Goal: Transaction & Acquisition: Purchase product/service

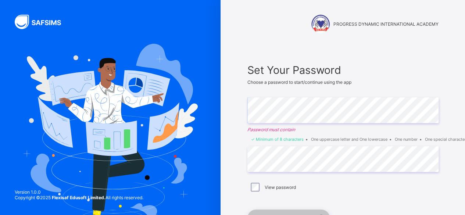
click at [240, 113] on div "PROGRESS DYNAMIC INTERNATIONAL ACADEMY Set Your Password Choose a password to s…" at bounding box center [343, 138] width 220 height 276
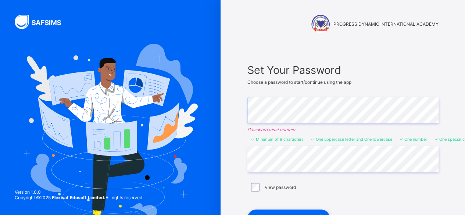
click at [203, 145] on div "PROGRESS DYNAMIC INTERNATIONAL ACADEMY Set Your Password Choose a password to s…" at bounding box center [232, 138] width 465 height 276
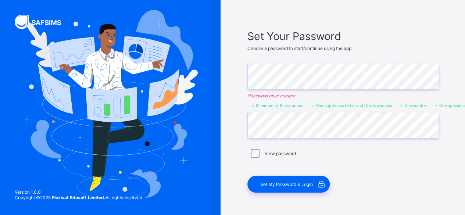
scroll to position [35, 0]
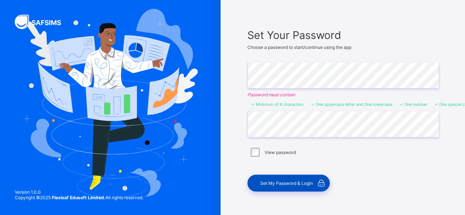
click at [283, 185] on div "Set My Password & Login" at bounding box center [288, 182] width 82 height 17
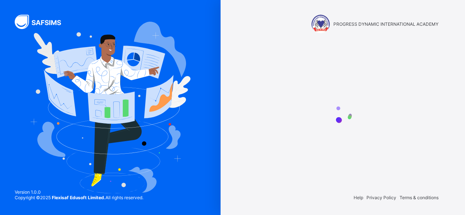
scroll to position [0, 0]
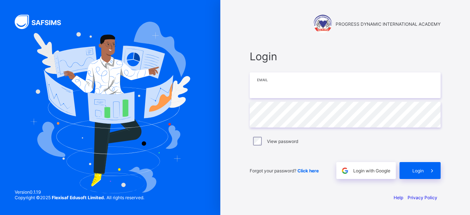
type input "**********"
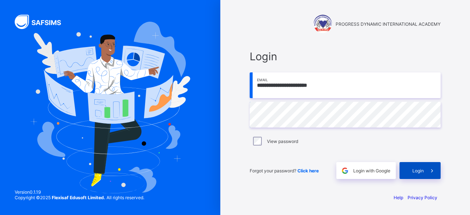
click at [405, 170] on div "Login" at bounding box center [420, 170] width 41 height 17
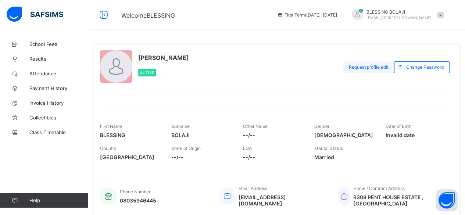
click at [372, 70] on div "Request profile edit" at bounding box center [368, 67] width 51 height 12
drag, startPoint x: 286, startPoint y: 94, endPoint x: 258, endPoint y: 99, distance: 29.0
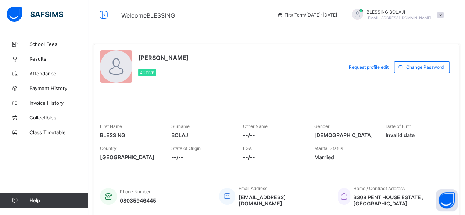
type input "*****"
drag, startPoint x: 230, startPoint y: 130, endPoint x: 146, endPoint y: 133, distance: 84.2
type textarea "*"
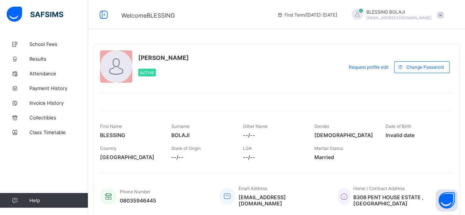
type textarea "**********"
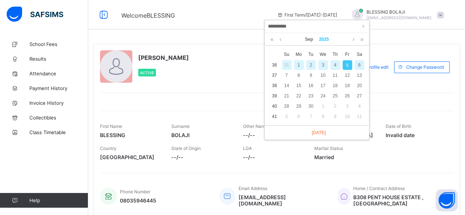
click at [329, 40] on link "2025" at bounding box center [324, 39] width 16 height 12
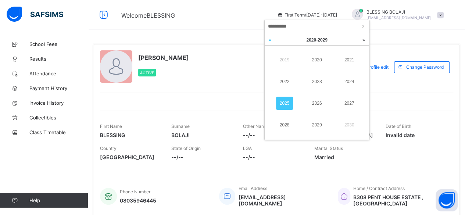
click at [273, 42] on link at bounding box center [269, 40] width 11 height 14
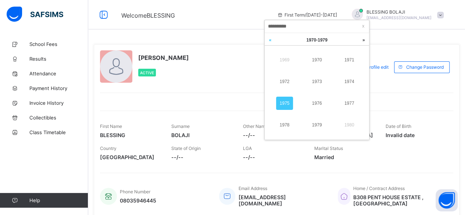
click at [273, 42] on link at bounding box center [269, 40] width 11 height 14
click at [364, 37] on link at bounding box center [363, 40] width 11 height 14
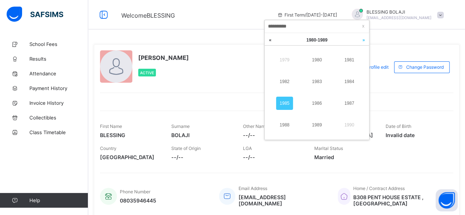
click at [364, 37] on link at bounding box center [363, 40] width 11 height 14
click at [266, 39] on link at bounding box center [269, 40] width 11 height 14
click at [292, 103] on link "1985" at bounding box center [284, 103] width 17 height 13
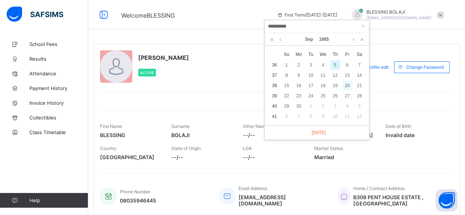
click at [346, 84] on div "20" at bounding box center [347, 86] width 10 height 10
type input "**********"
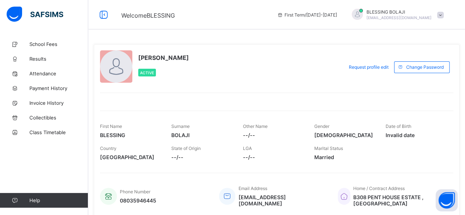
scroll to position [209, 0]
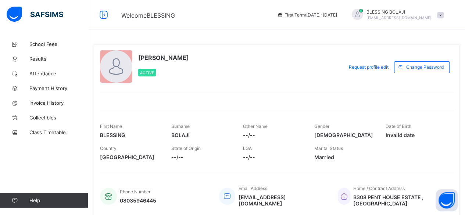
scroll to position [22, 0]
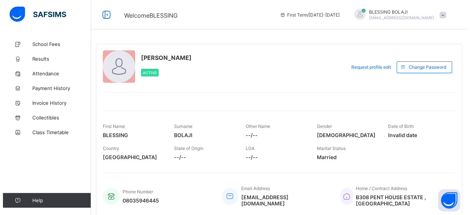
scroll to position [235, 0]
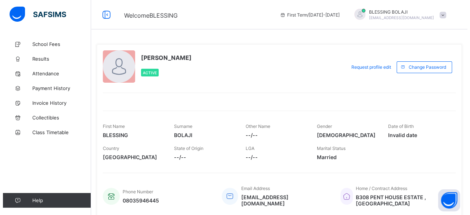
scroll to position [167, 0]
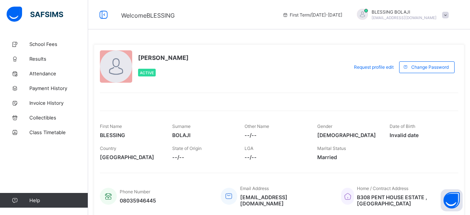
type textarea "**********"
type input "******"
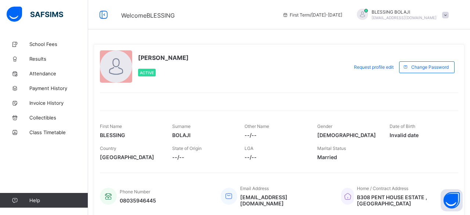
type input "*****"
type input "**********"
type input "******"
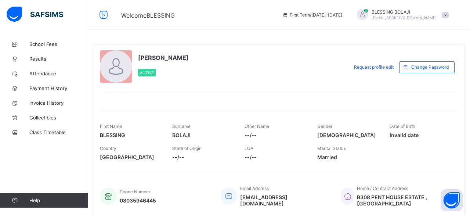
type input "**********"
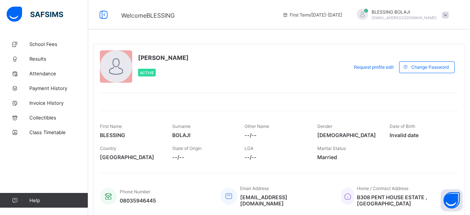
scroll to position [153, 0]
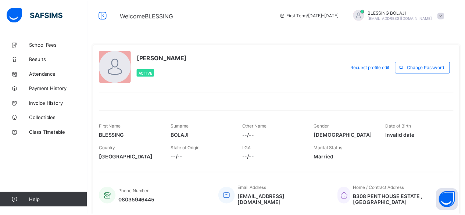
scroll to position [257, 0]
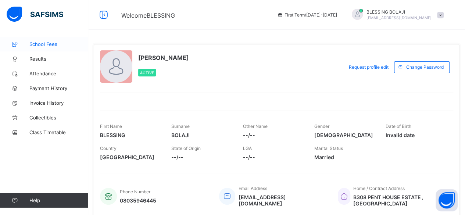
click at [45, 40] on link "School Fees" at bounding box center [44, 44] width 88 height 15
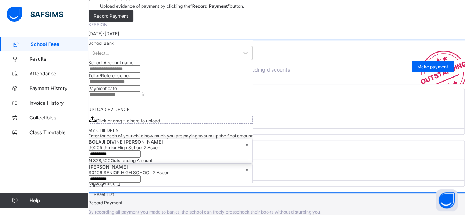
scroll to position [108, 0]
click at [122, 134] on span "View invoice" at bounding box center [105, 132] width 33 height 6
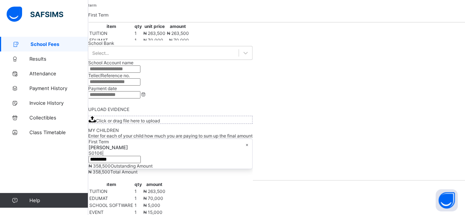
scroll to position [110, 0]
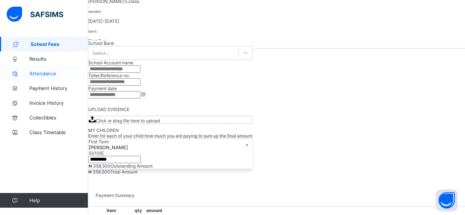
click at [37, 73] on span "Attendance" at bounding box center [58, 74] width 59 height 6
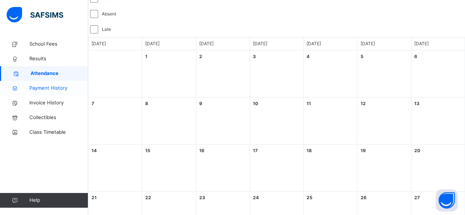
click at [42, 87] on span "Payment History" at bounding box center [58, 87] width 59 height 7
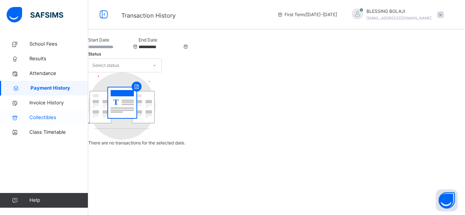
click at [50, 116] on span "Collectibles" at bounding box center [58, 117] width 59 height 7
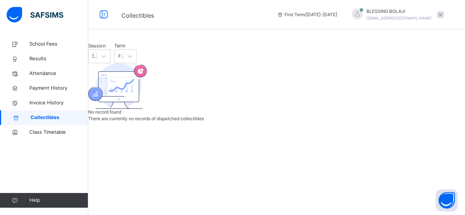
scroll to position [57, 0]
click at [66, 134] on span "Class Timetable" at bounding box center [58, 132] width 59 height 7
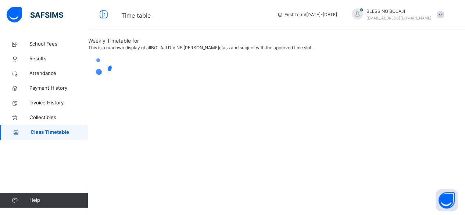
scroll to position [26, 0]
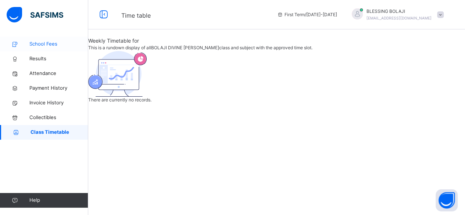
click at [51, 47] on span "School Fees" at bounding box center [58, 43] width 59 height 7
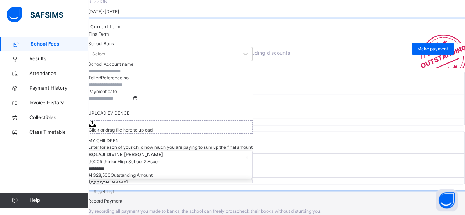
scroll to position [131, 0]
click at [426, 52] on span "Make payment" at bounding box center [432, 49] width 31 height 7
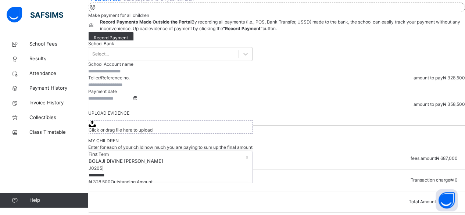
scroll to position [43, 0]
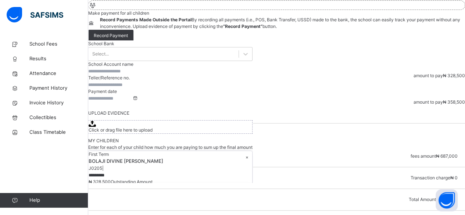
click at [304, 72] on div "BOLAJI DIVINE AYODEJI J0205 null null First Term - 2025/2026 Session ×" at bounding box center [276, 63] width 376 height 20
click at [105, 72] on icon at bounding box center [101, 69] width 6 height 6
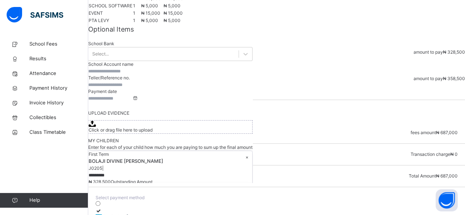
scroll to position [136, 0]
click at [160, 33] on p "Optional Items" at bounding box center [276, 29] width 376 height 10
click at [107, 48] on th "qty" at bounding box center [102, 44] width 8 height 7
drag, startPoint x: 171, startPoint y: 137, endPoint x: 177, endPoint y: 149, distance: 13.5
click at [177, 48] on div "item qty unit price amount TUITION 1 ₦ 213,500 ₦ 213,500 EDUMAT 1 ₦ 90,000 ₦ 90…" at bounding box center [276, 13] width 376 height 69
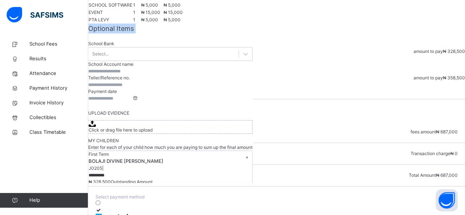
click at [177, 48] on div "item qty unit price amount TUITION 1 ₦ 213,500 ₦ 213,500 EDUMAT 1 ₦ 90,000 ₦ 90…" at bounding box center [276, 13] width 376 height 69
